Goal: Information Seeking & Learning: Learn about a topic

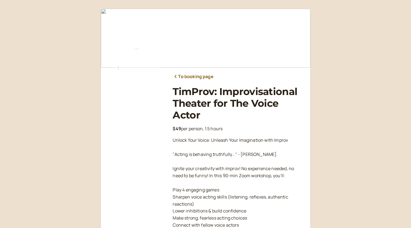
click at [188, 76] on link "To booking page" at bounding box center [193, 76] width 41 height 7
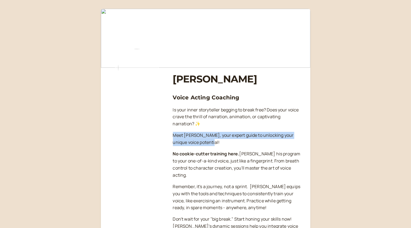
drag, startPoint x: 189, startPoint y: 136, endPoint x: 225, endPoint y: 145, distance: 36.6
click at [225, 145] on p "Meet [PERSON_NAME], your expert guide to unlocking your unique voice potential!" at bounding box center [237, 139] width 129 height 14
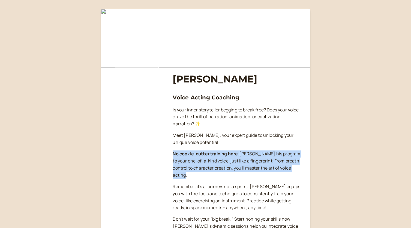
drag, startPoint x: 174, startPoint y: 153, endPoint x: 202, endPoint y: 173, distance: 35.0
click at [202, 173] on p "No cookie-cutter training here. [PERSON_NAME] his program to your one-of-a-kind…" at bounding box center [237, 164] width 129 height 28
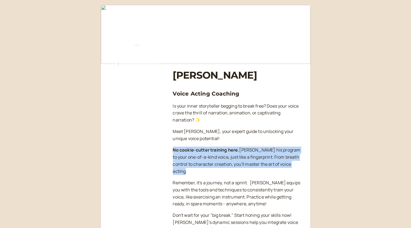
scroll to position [27, 0]
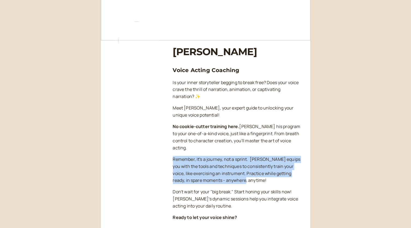
drag, startPoint x: 174, startPoint y: 160, endPoint x: 252, endPoint y: 181, distance: 81.0
click at [252, 181] on p "Remember, it's a journey, not a sprint. ‍ [PERSON_NAME] equips you with the too…" at bounding box center [237, 170] width 129 height 28
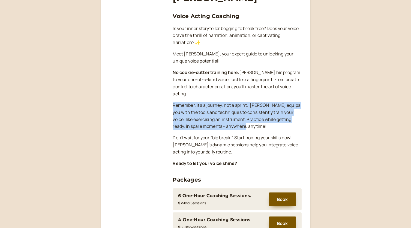
scroll to position [82, 0]
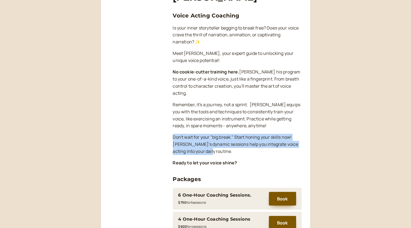
drag, startPoint x: 174, startPoint y: 136, endPoint x: 221, endPoint y: 149, distance: 49.7
click at [221, 149] on p "Don't wait for your "big break." Start honing your skills now! [PERSON_NAME]'s …" at bounding box center [237, 144] width 129 height 21
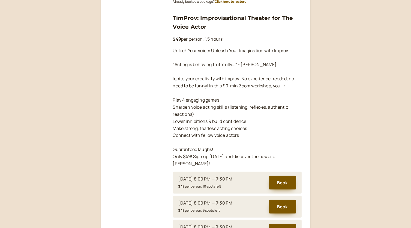
scroll to position [355, 0]
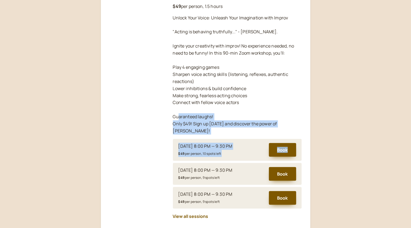
drag, startPoint x: 173, startPoint y: 116, endPoint x: 206, endPoint y: 113, distance: 33.2
click at [302, 128] on main "[PERSON_NAME] Voice Acting Coaching Is your inner storyteller begging to break …" at bounding box center [206, 145] width 210 height 982
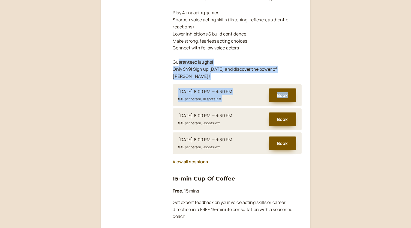
scroll to position [573, 0]
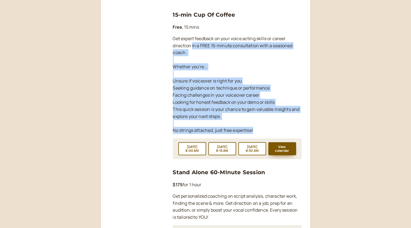
drag, startPoint x: 192, startPoint y: 39, endPoint x: 283, endPoint y: 123, distance: 123.4
click at [283, 123] on p "Get expert feedback on your voice acting skills or career direction in a FREE 1…" at bounding box center [237, 84] width 129 height 99
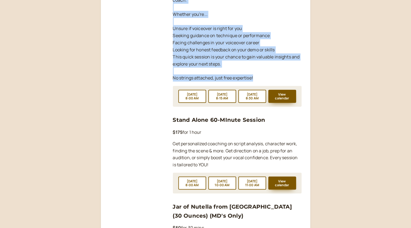
scroll to position [628, 0]
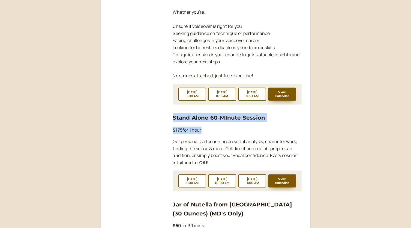
drag, startPoint x: 171, startPoint y: 107, endPoint x: 248, endPoint y: 122, distance: 78.1
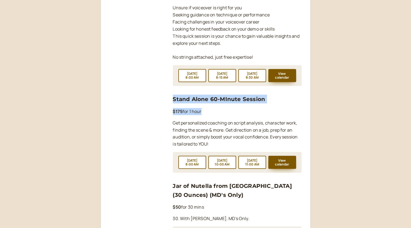
scroll to position [655, 0]
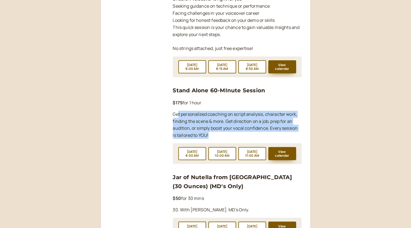
drag, startPoint x: 178, startPoint y: 107, endPoint x: 249, endPoint y: 119, distance: 72.0
click at [236, 128] on p "Get personalized coaching on script analysis, character work, finding the scene…" at bounding box center [237, 125] width 129 height 28
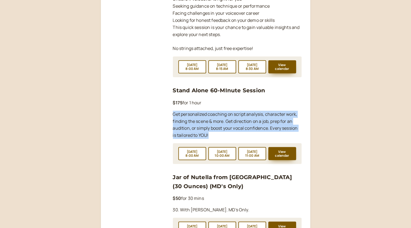
drag, startPoint x: 174, startPoint y: 106, endPoint x: 213, endPoint y: 128, distance: 45.2
click at [213, 128] on p "Get personalized coaching on script analysis, character work, finding the scene…" at bounding box center [237, 125] width 129 height 28
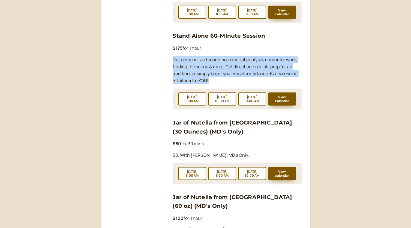
scroll to position [737, 0]
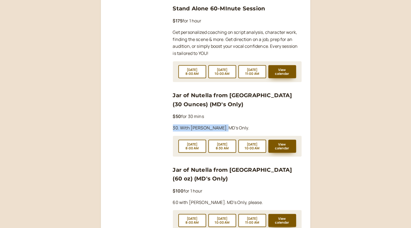
drag, startPoint x: 172, startPoint y: 121, endPoint x: 219, endPoint y: 122, distance: 46.4
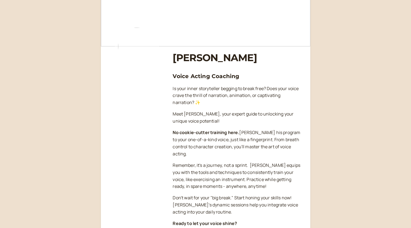
scroll to position [0, 0]
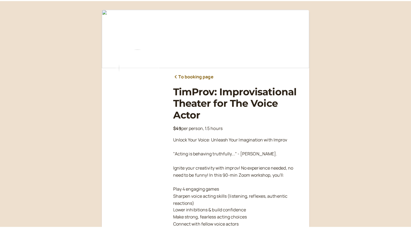
scroll to position [80, 0]
